Goal: Task Accomplishment & Management: Manage account settings

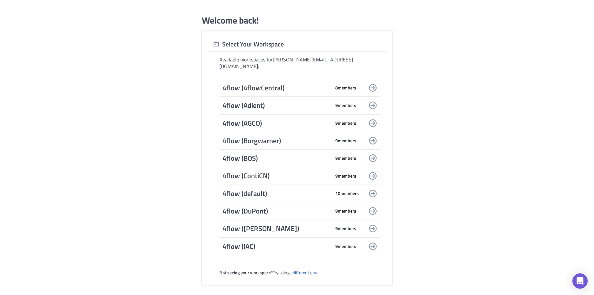
click at [272, 85] on span "4flow (4flowCentral)" at bounding box center [276, 87] width 108 height 9
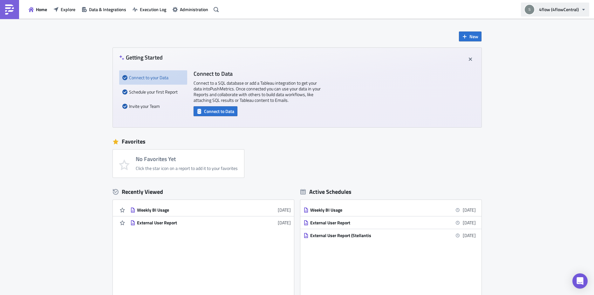
click at [566, 10] on span "4flow (4flowCentral)" at bounding box center [559, 9] width 40 height 7
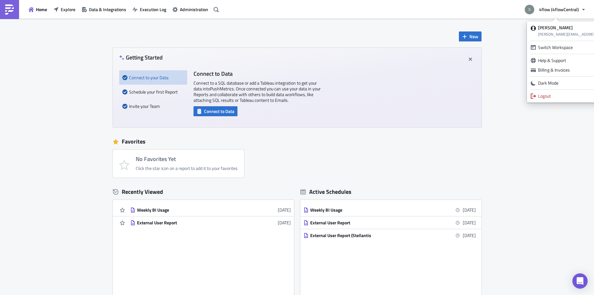
click at [296, 155] on div "No Favorites Yet Click the star icon on a report to add it to your favorites" at bounding box center [300, 163] width 375 height 28
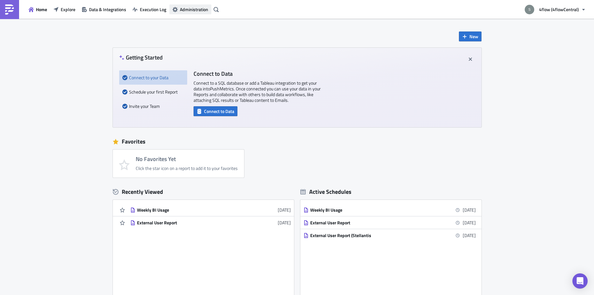
click at [196, 12] on span "Administration" at bounding box center [194, 9] width 28 height 7
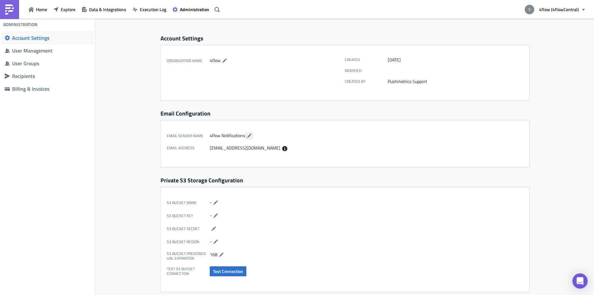
click at [248, 134] on icon "button" at bounding box center [249, 135] width 4 height 4
click at [335, 131] on div "Email Sender Name 4flow Notifications" at bounding box center [254, 135] width 175 height 10
click at [261, 138] on icon "button" at bounding box center [259, 135] width 5 height 5
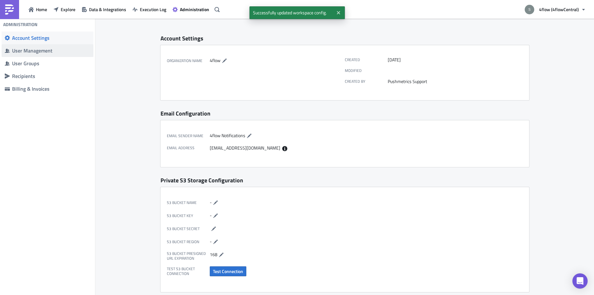
click at [56, 46] on span "User Management" at bounding box center [48, 50] width 92 height 13
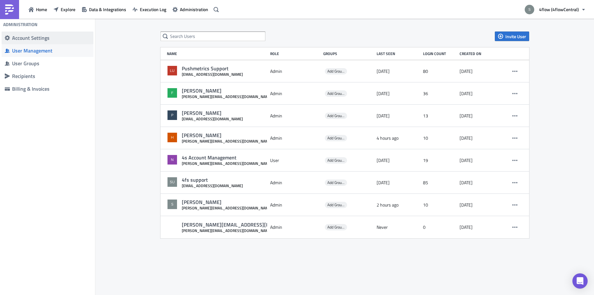
click at [45, 42] on span "Account Settings" at bounding box center [48, 37] width 92 height 13
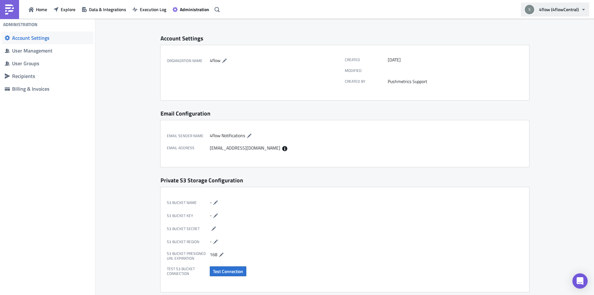
click at [575, 10] on span "4flow (4flowCentral)" at bounding box center [559, 9] width 40 height 7
